Goal: Navigation & Orientation: Find specific page/section

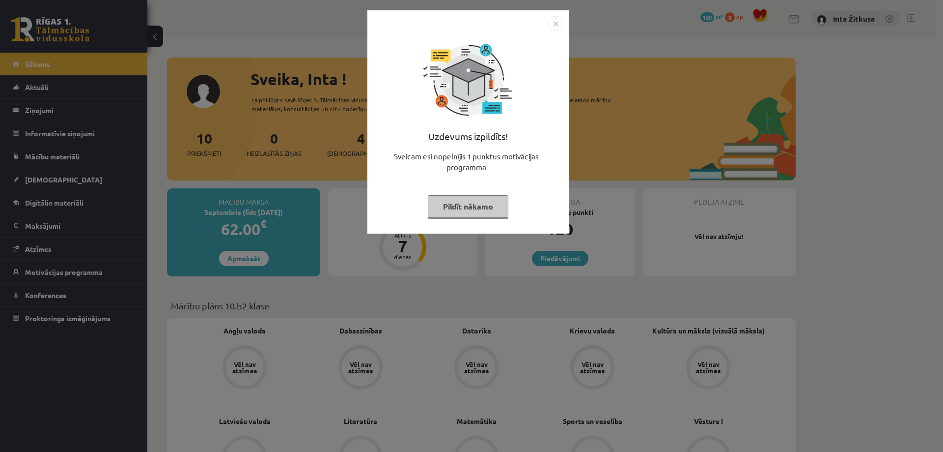
drag, startPoint x: 554, startPoint y: 22, endPoint x: 577, endPoint y: 17, distance: 24.1
click at [554, 22] on img "Close" at bounding box center [555, 23] width 15 height 15
click at [555, 22] on img "Close" at bounding box center [555, 23] width 15 height 15
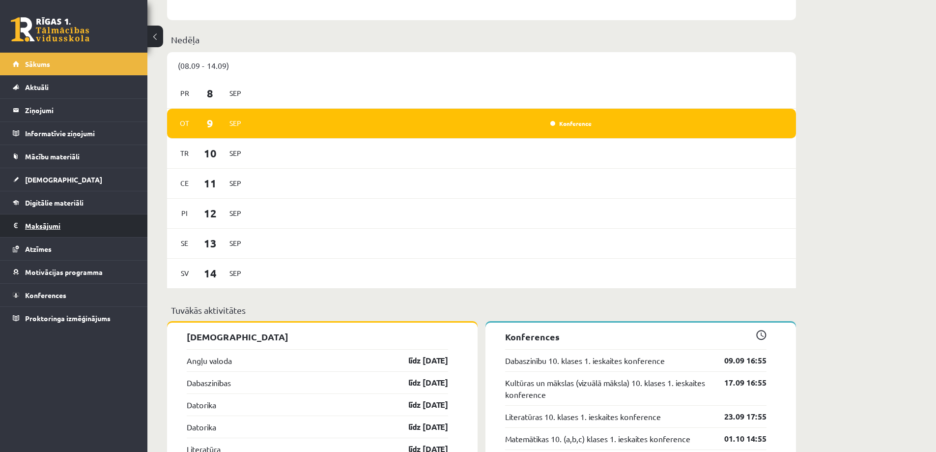
scroll to position [491, 0]
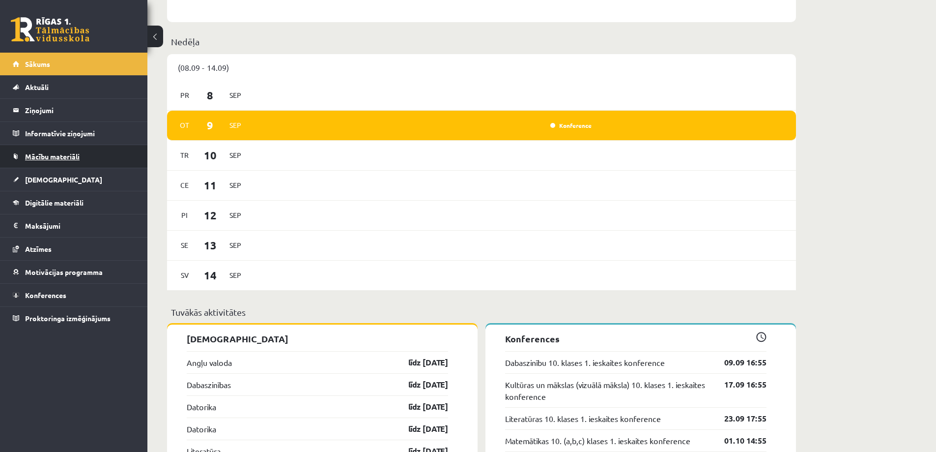
click at [65, 154] on span "Mācību materiāli" at bounding box center [52, 156] width 55 height 9
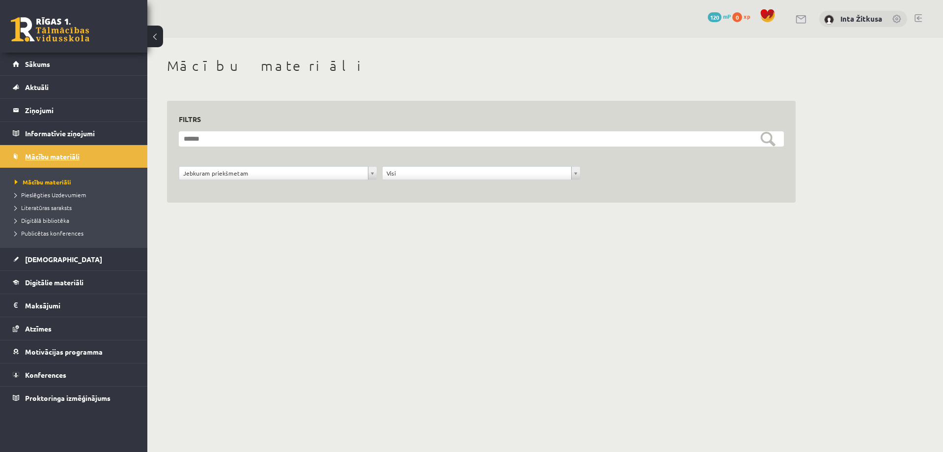
click at [57, 151] on link "Mācību materiāli" at bounding box center [74, 156] width 122 height 23
click at [67, 133] on legend "Informatīvie ziņojumi 0" at bounding box center [80, 133] width 110 height 23
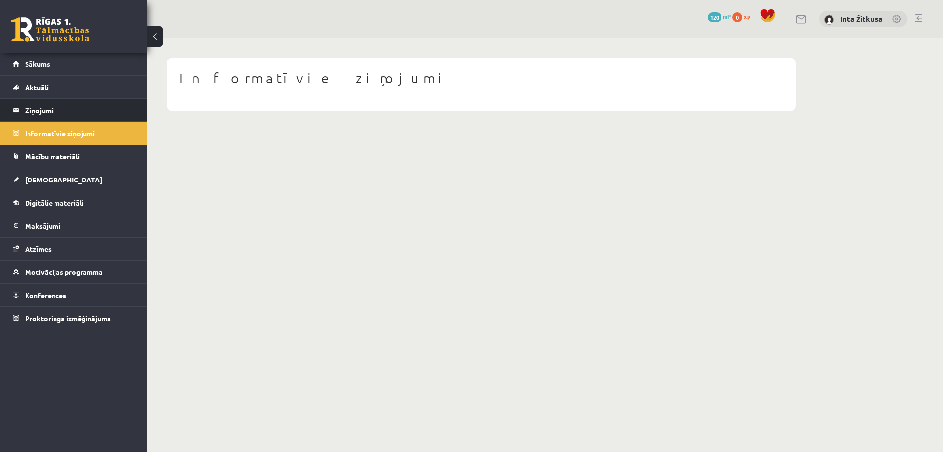
click at [66, 115] on legend "Ziņojumi 0" at bounding box center [80, 110] width 110 height 23
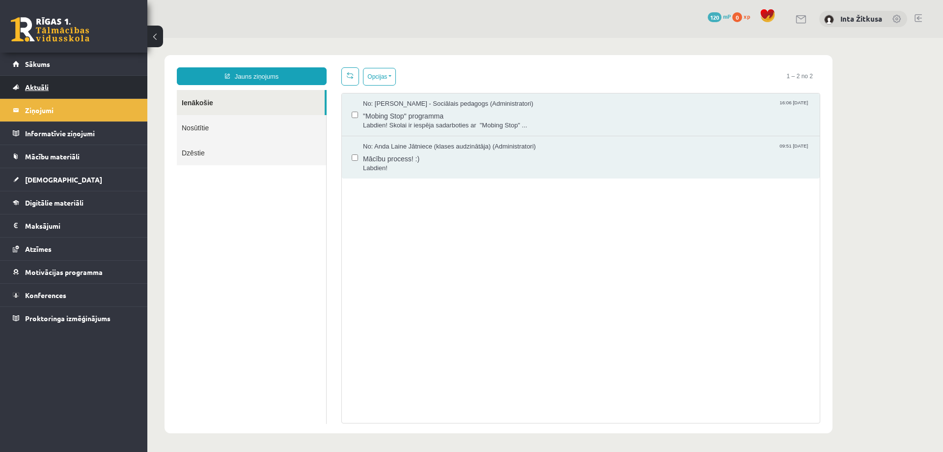
click at [59, 88] on link "Aktuāli" at bounding box center [74, 87] width 122 height 23
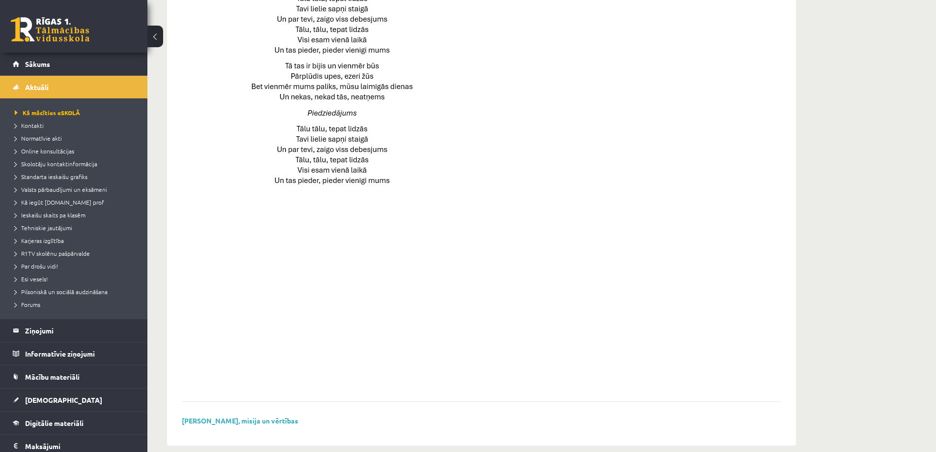
scroll to position [619, 0]
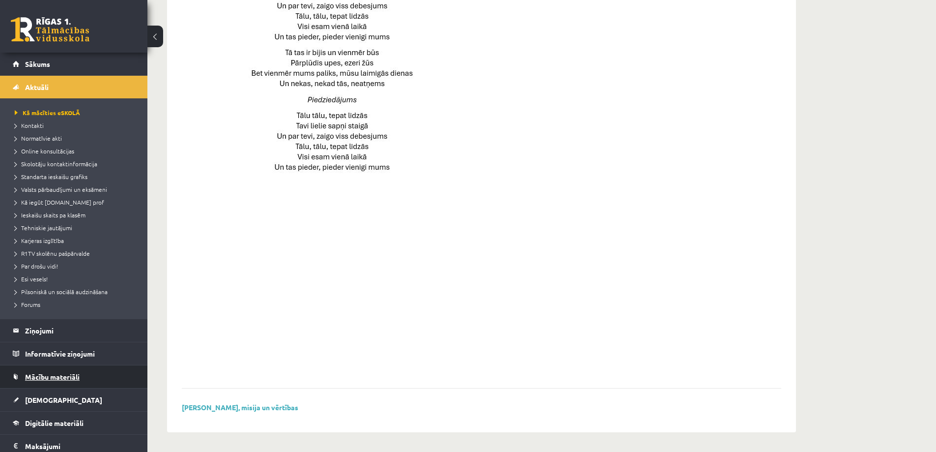
click at [59, 383] on link "Mācību materiāli" at bounding box center [74, 376] width 122 height 23
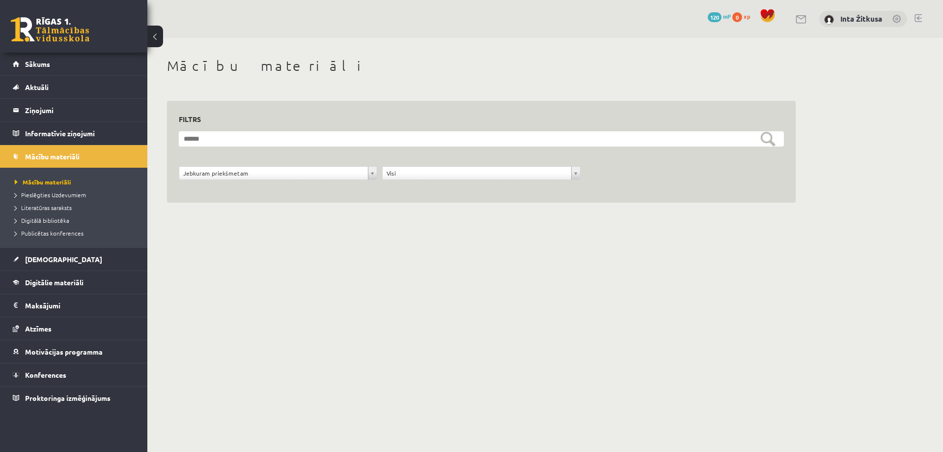
click at [920, 20] on link at bounding box center [918, 18] width 7 height 8
